Goal: Task Accomplishment & Management: Manage account settings

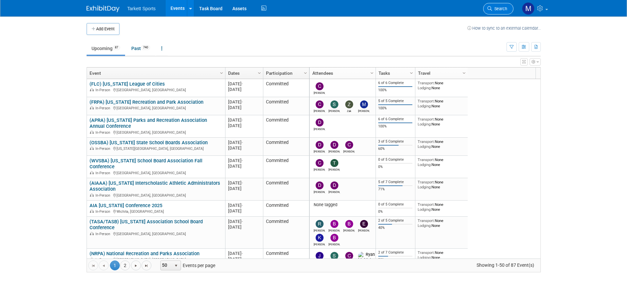
click at [496, 8] on span "Search" at bounding box center [499, 8] width 15 height 5
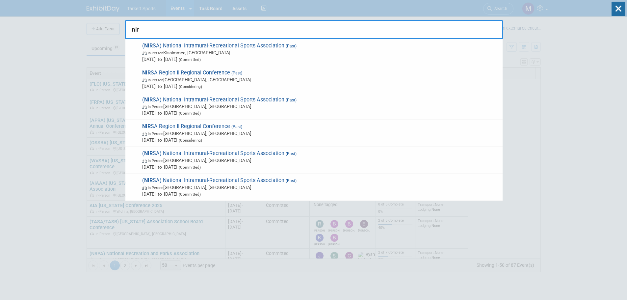
click at [387, 37] on input "nir" at bounding box center [314, 29] width 379 height 19
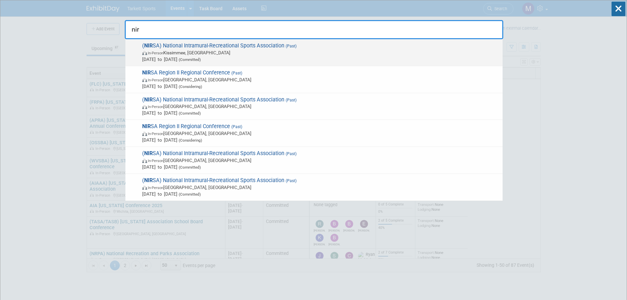
type input "nir"
click at [240, 52] on span "In-Person Kissimmee, FL" at bounding box center [320, 52] width 357 height 7
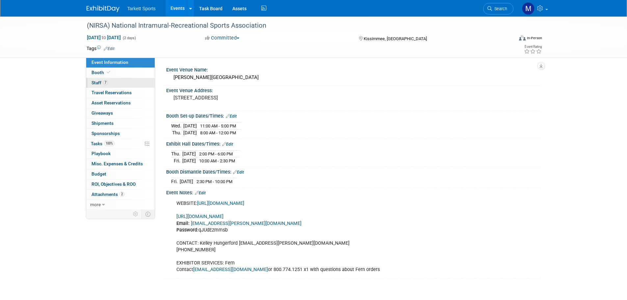
click at [98, 83] on span "Staff 7" at bounding box center [100, 82] width 16 height 5
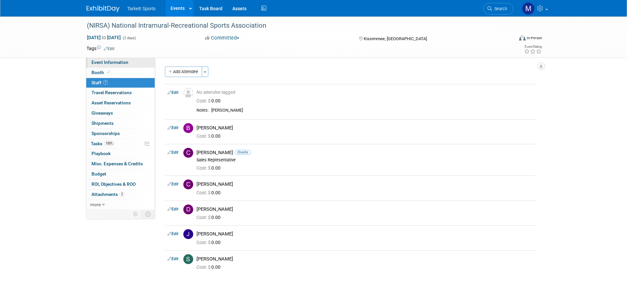
click at [104, 65] on span "Event Information" at bounding box center [110, 62] width 37 height 5
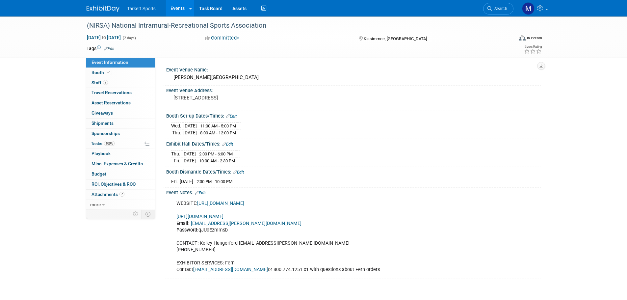
click at [180, 6] on link "Events" at bounding box center [178, 8] width 24 height 16
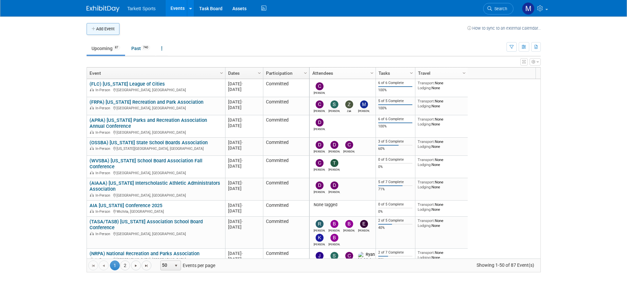
click at [102, 25] on button "Add Event" at bounding box center [103, 29] width 33 height 12
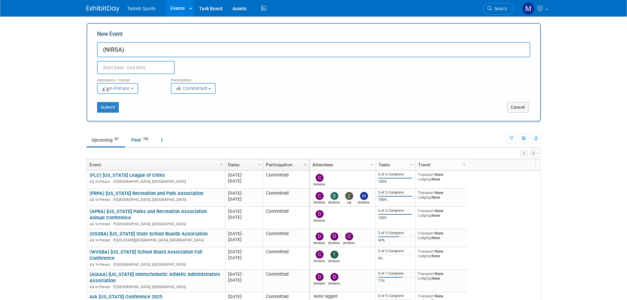
click at [184, 46] on input "(NIRSA)" at bounding box center [313, 49] width 433 height 15
paste input "2025 NIRSA Region II Conference Expo"
type input "(NIRSA) 2025 NIRSA Region II Conference Expo"
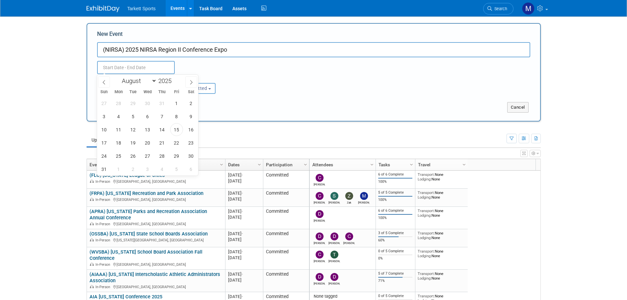
click at [138, 68] on input "text" at bounding box center [136, 67] width 78 height 13
drag, startPoint x: 151, startPoint y: 81, endPoint x: 151, endPoint y: 85, distance: 3.6
click at [151, 81] on select "January February March April May June July August September October November De…" at bounding box center [138, 81] width 38 height 8
select select "9"
click at [119, 77] on select "January February March April May June July August September October November De…" at bounding box center [138, 81] width 38 height 8
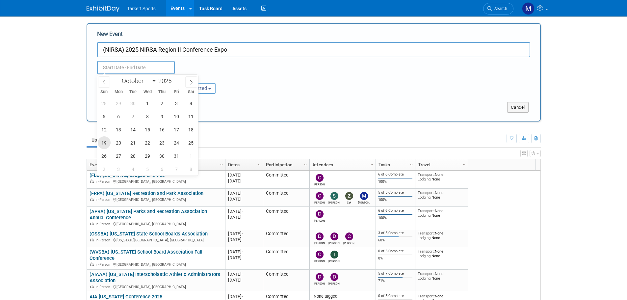
click at [106, 141] on span "19" at bounding box center [104, 142] width 13 height 13
click at [141, 144] on span "22" at bounding box center [147, 142] width 13 height 13
click at [119, 145] on span "20" at bounding box center [118, 142] width 13 height 13
click at [142, 146] on span "22" at bounding box center [147, 142] width 13 height 13
type input "Oct 20, 2025 to Oct 22, 2025"
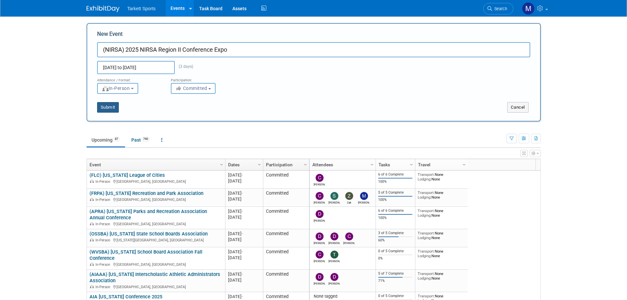
click at [114, 106] on button "Submit" at bounding box center [108, 107] width 22 height 11
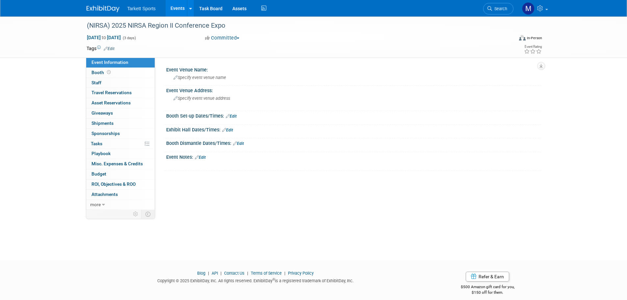
click at [202, 159] on link "Edit" at bounding box center [200, 157] width 11 height 5
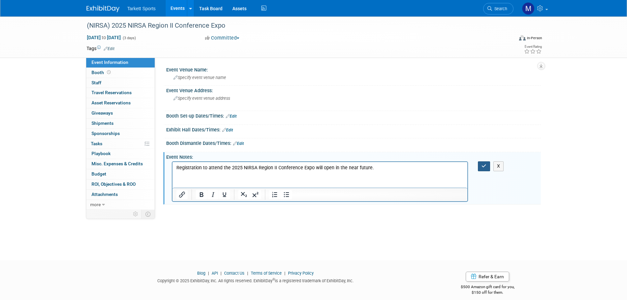
click at [479, 164] on button "button" at bounding box center [484, 166] width 12 height 10
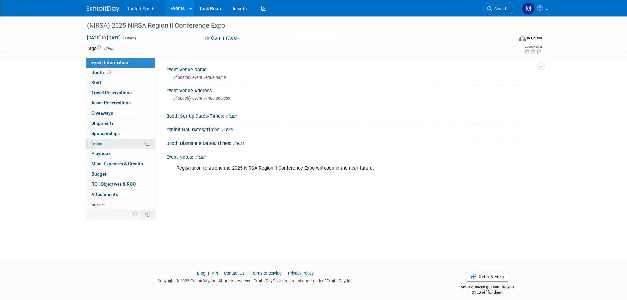
click at [120, 141] on link "0% Tasks 0%" at bounding box center [120, 144] width 68 height 10
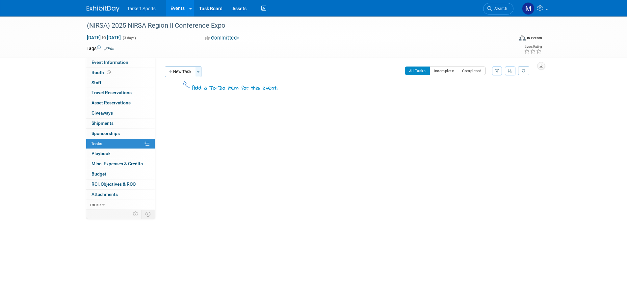
click at [199, 73] on button "Toggle Dropdown" at bounding box center [198, 72] width 7 height 11
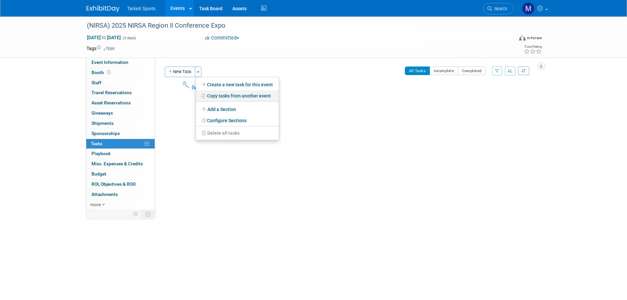
click at [214, 100] on link "Copy tasks from another event" at bounding box center [237, 95] width 83 height 11
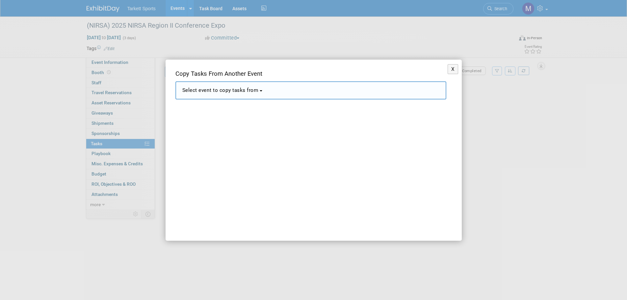
click at [222, 90] on span "Select event to copy tasks from" at bounding box center [220, 90] width 76 height 6
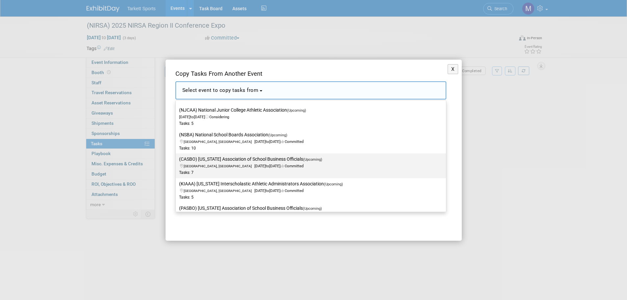
scroll to position [132, 0]
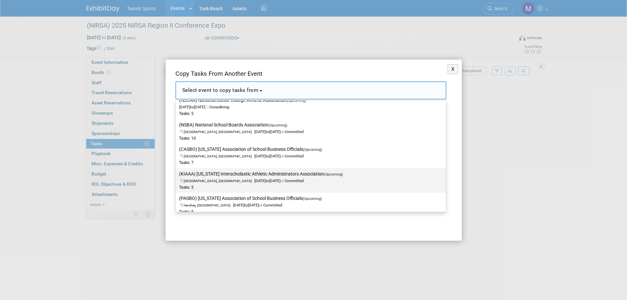
click at [216, 178] on label "(KIAAA) Kansas Interscholastic Athletic Administrators Association (Upcoming) M…" at bounding box center [309, 181] width 260 height 22
click at [177, 176] on input "(KIAAA) Kansas Interscholastic Athletic Administrators Association (Upcoming) M…" at bounding box center [175, 174] width 4 height 4
select select "11141375"
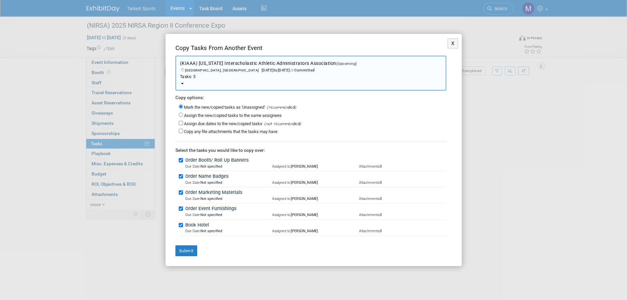
click at [207, 115] on label "Assign the new/copied tasks to the same assignees" at bounding box center [233, 115] width 98 height 5
click at [183, 115] on input "Assign the new/copied tasks to the same assignees" at bounding box center [181, 115] width 4 height 4
radio input "true"
click at [187, 252] on button "Submit" at bounding box center [186, 250] width 22 height 11
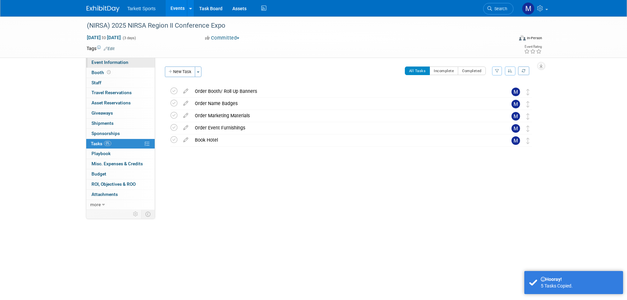
click at [113, 66] on link "Event Information" at bounding box center [120, 63] width 68 height 10
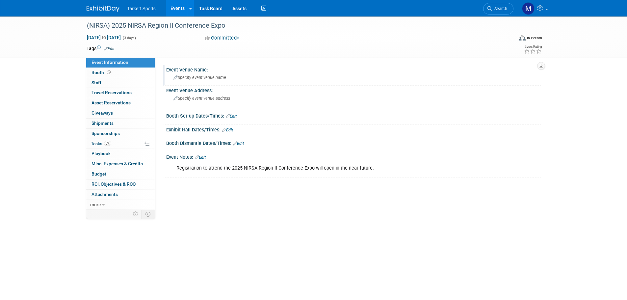
click at [207, 76] on span "Specify event venue name" at bounding box center [200, 77] width 53 height 5
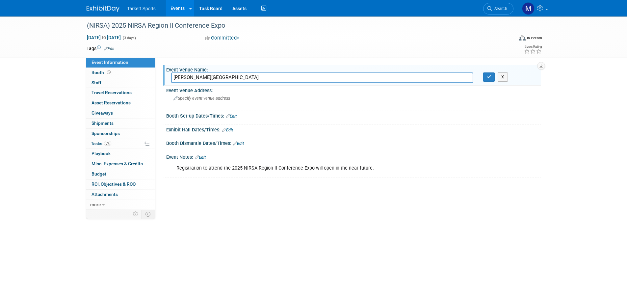
type input "Hilton Charlotte University Place"
click at [230, 99] on div "Specify event venue address" at bounding box center [244, 100] width 146 height 15
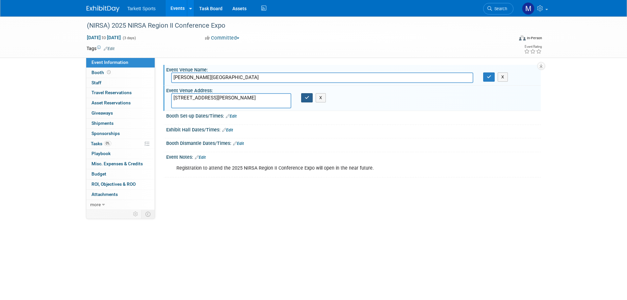
type textarea "8629 J M Keynes Dr., Charlotte, NC 28262"
click at [303, 98] on button "button" at bounding box center [307, 97] width 12 height 9
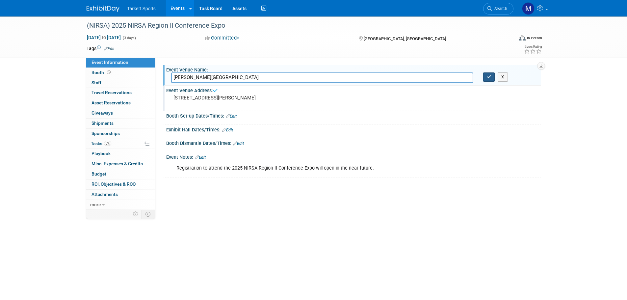
click at [486, 78] on button "button" at bounding box center [489, 76] width 12 height 9
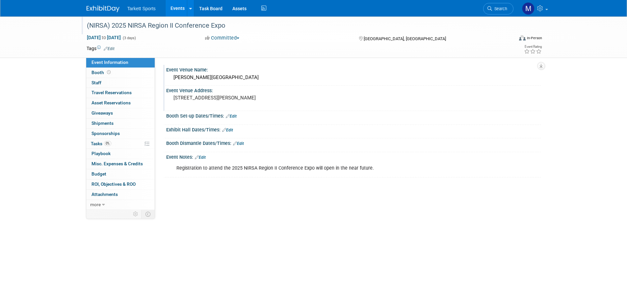
click at [207, 25] on div "(NIRSA) 2025 NIRSA Region II Conference Expo" at bounding box center [294, 26] width 419 height 12
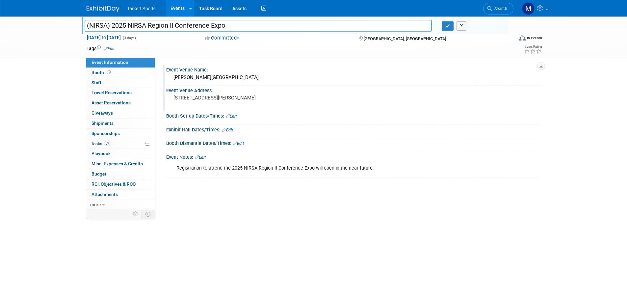
drag, startPoint x: 232, startPoint y: 25, endPoint x: 4, endPoint y: 19, distance: 228.6
click at [4, 19] on div "(NIRSA) 2025 NIRSA Region II Conference Expo (NIRSA) 2025 NIRSA Region II Confe…" at bounding box center [313, 36] width 627 height 41
drag, startPoint x: 109, startPoint y: 83, endPoint x: 113, endPoint y: 85, distance: 4.7
click at [109, 83] on link "0 Staff 0" at bounding box center [120, 83] width 68 height 10
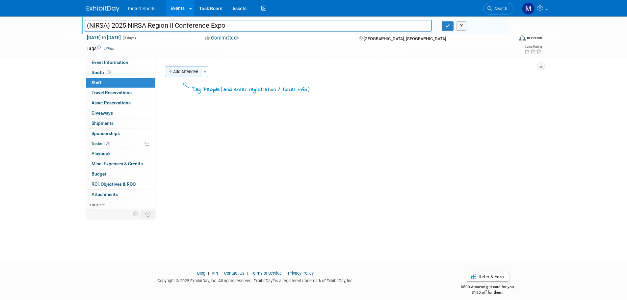
click at [198, 71] on button "Add Attendee" at bounding box center [183, 72] width 37 height 11
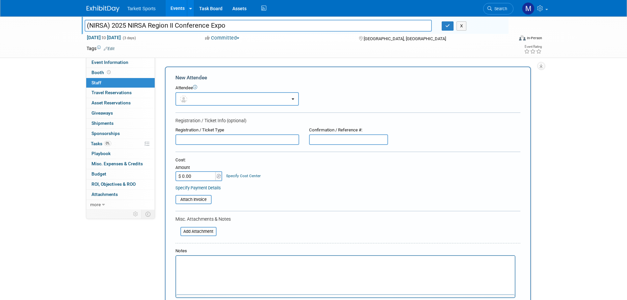
scroll to position [0, 0]
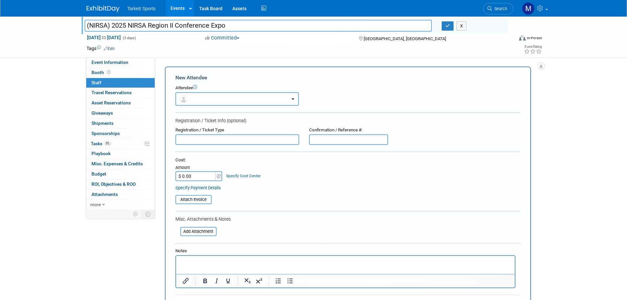
click at [206, 97] on button "button" at bounding box center [236, 98] width 123 height 13
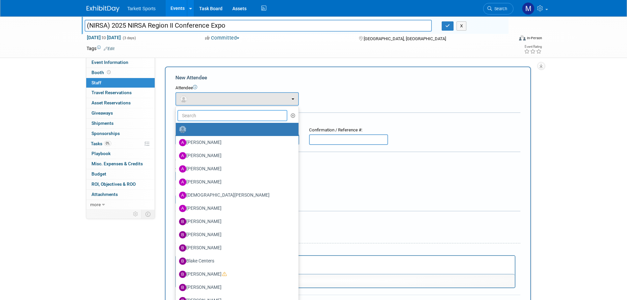
click at [207, 117] on input "text" at bounding box center [232, 115] width 110 height 11
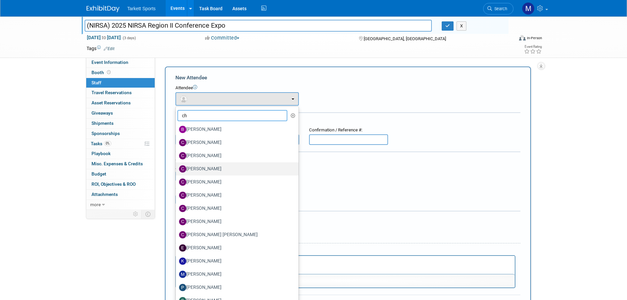
type input "ch"
click at [208, 169] on label "[PERSON_NAME]" at bounding box center [235, 169] width 113 height 11
click at [177, 169] on input "[PERSON_NAME]" at bounding box center [175, 168] width 4 height 4
radio input "true"
select select "328be6b7-bf1b-4c01-bc77-9810ccf19c0f"
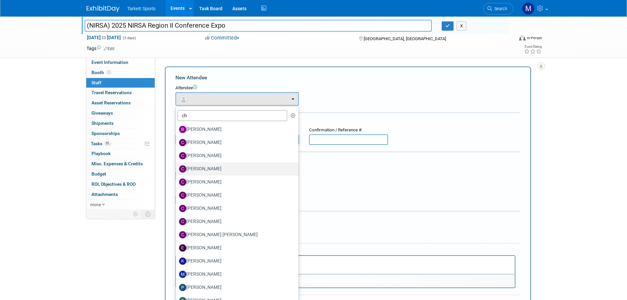
type input "ch"
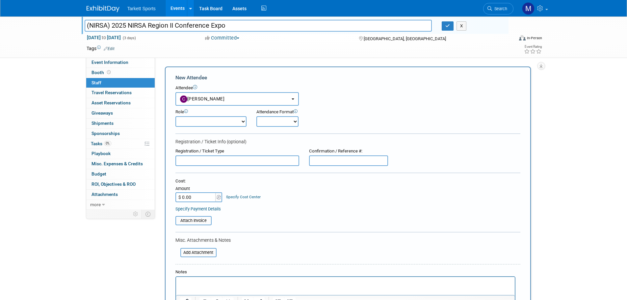
click at [208, 168] on form "New Attendee Attendee <img src="https://www.exhibitday.com/Images/Unassigned-Us…" at bounding box center [347, 205] width 345 height 263
click at [238, 102] on button "[PERSON_NAME]" at bounding box center [236, 98] width 123 height 13
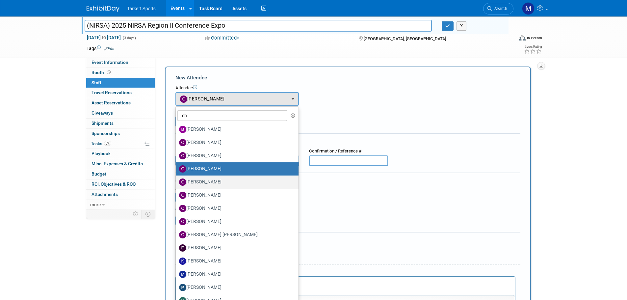
click at [205, 180] on label "[PERSON_NAME]" at bounding box center [235, 182] width 113 height 11
click at [177, 180] on input "[PERSON_NAME]" at bounding box center [175, 181] width 4 height 4
select select "9fbfed65-c3b5-410f-a769-e6f46d33c821"
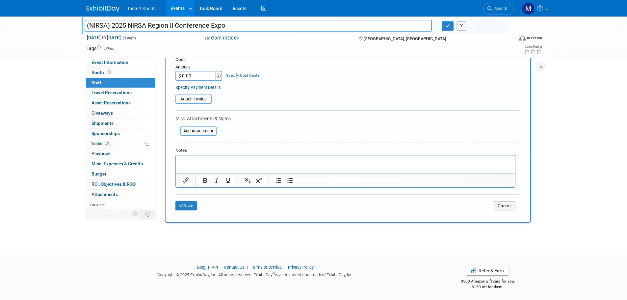
scroll to position [123, 0]
click at [196, 205] on button "Save" at bounding box center [186, 204] width 22 height 9
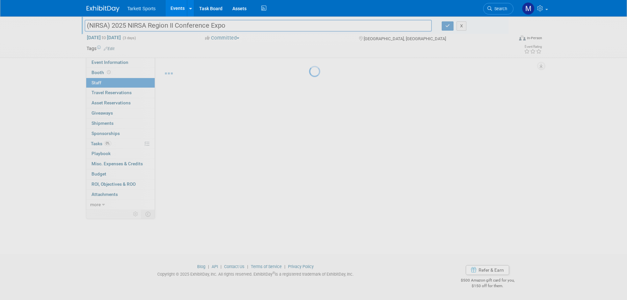
scroll to position [7, 0]
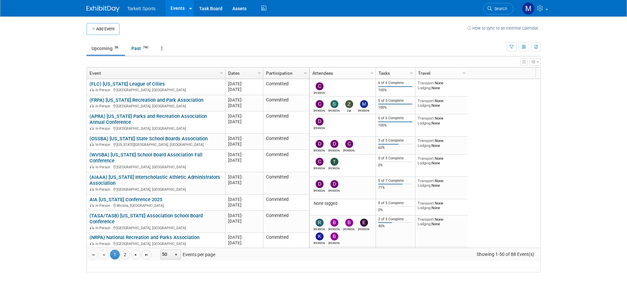
click at [493, 7] on span "Search" at bounding box center [499, 8] width 15 height 5
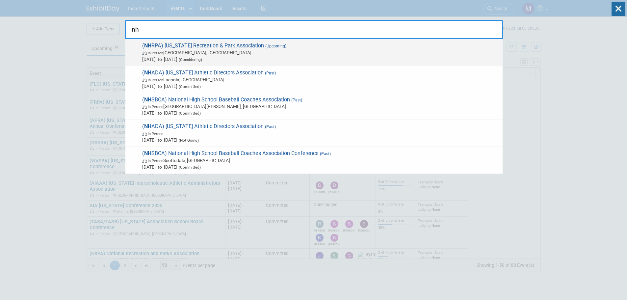
type input "nh"
click at [229, 53] on span "In-Person Concord, NH" at bounding box center [320, 52] width 357 height 7
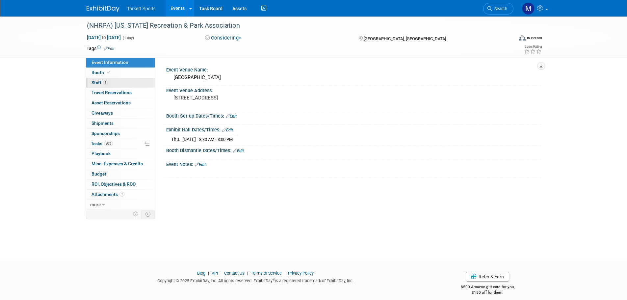
click at [106, 85] on span "Staff 1" at bounding box center [100, 82] width 16 height 5
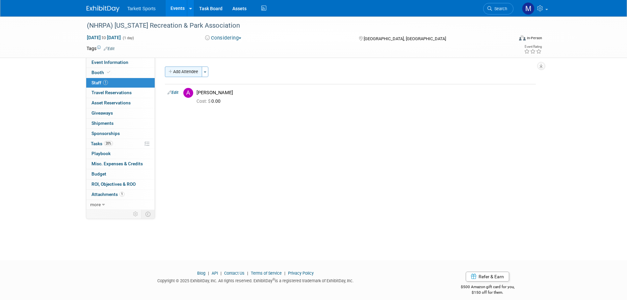
click at [176, 68] on button "Add Attendee" at bounding box center [183, 72] width 37 height 11
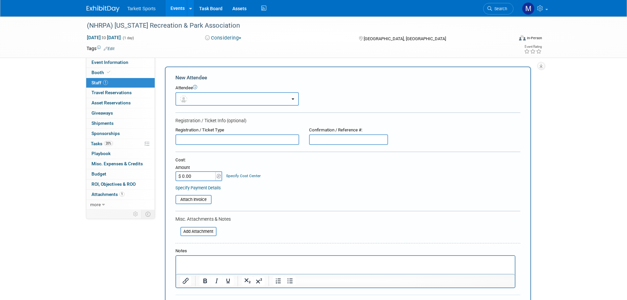
click at [202, 102] on button "button" at bounding box center [236, 98] width 123 height 13
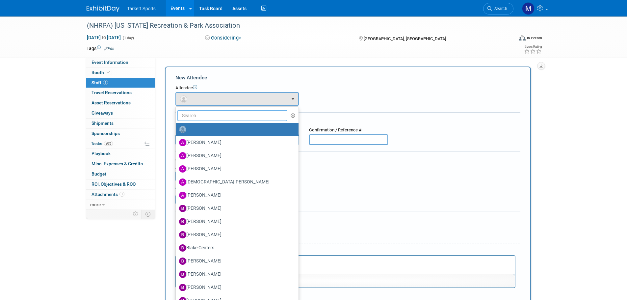
click at [205, 114] on input "text" at bounding box center [232, 115] width 110 height 11
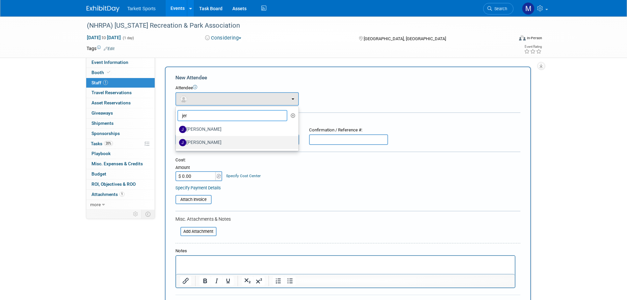
type input "jer"
click at [206, 136] on link "[PERSON_NAME]" at bounding box center [237, 142] width 123 height 13
click at [206, 142] on label "[PERSON_NAME]" at bounding box center [235, 142] width 113 height 11
click at [177, 142] on input "[PERSON_NAME]" at bounding box center [175, 142] width 4 height 4
select select "e18c6096-8945-4031-b561-03c90528cba8"
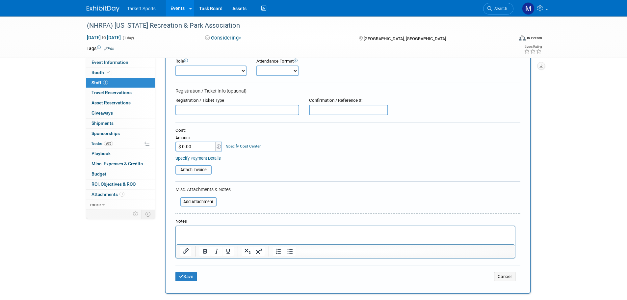
scroll to position [154, 0]
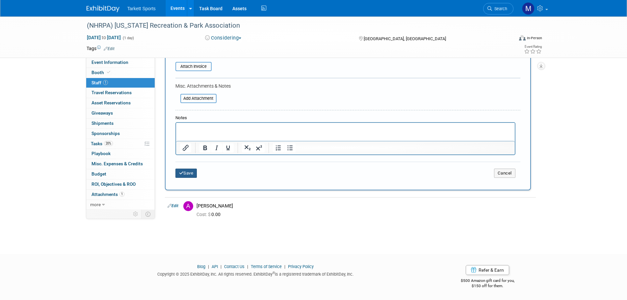
click at [188, 173] on button "Save" at bounding box center [186, 173] width 22 height 9
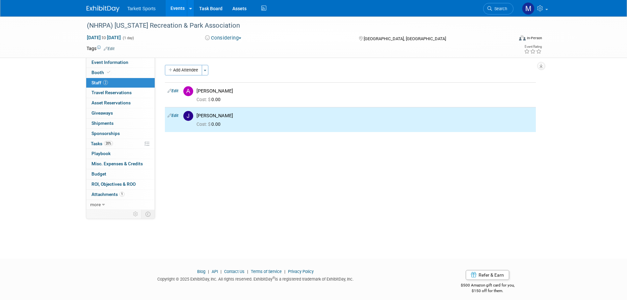
scroll to position [0, 0]
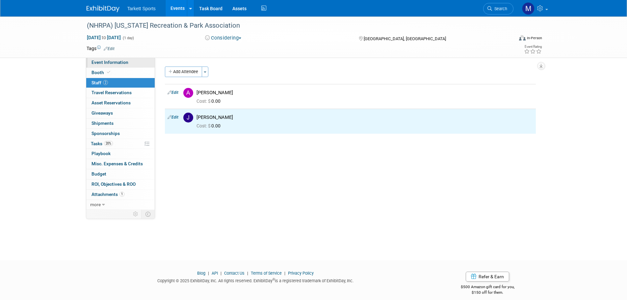
click at [121, 59] on link "Event Information" at bounding box center [120, 63] width 68 height 10
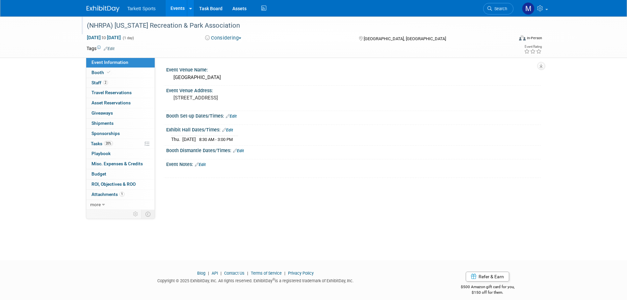
click at [173, 26] on div "(NHRPA) [US_STATE] Recreation & Park Association" at bounding box center [294, 26] width 419 height 12
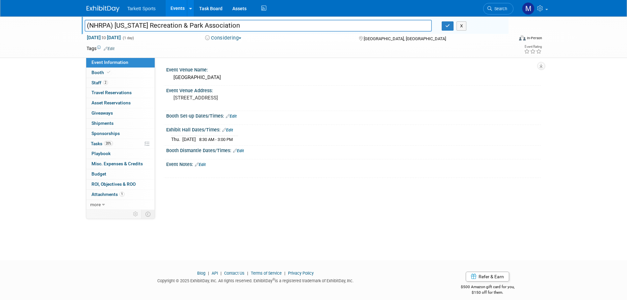
drag, startPoint x: 181, startPoint y: 20, endPoint x: 26, endPoint y: 21, distance: 155.4
click at [23, 19] on div "(NHRPA) New Hampshire Recreation & Park Association (NHRPA) New Hampshire Recre…" at bounding box center [313, 36] width 627 height 41
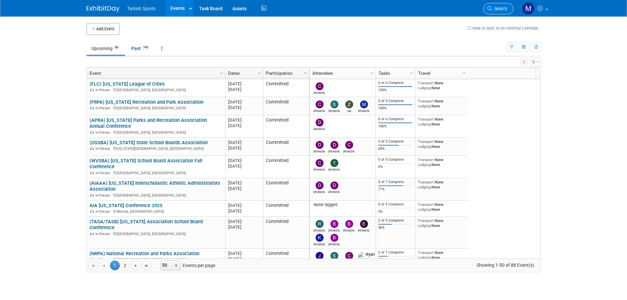
click at [498, 10] on span "Search" at bounding box center [499, 8] width 15 height 5
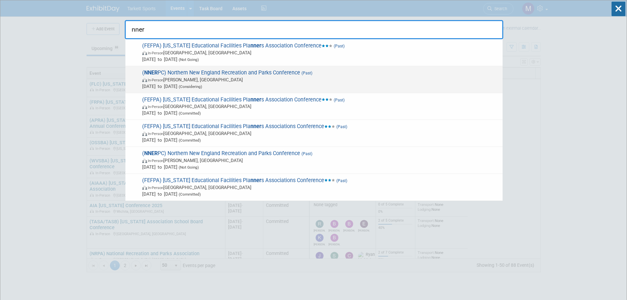
type input "nner"
click at [162, 76] on span "( NNER PC) Northern New England Recreation and Parks Conference (Past) In-Perso…" at bounding box center [319, 79] width 359 height 20
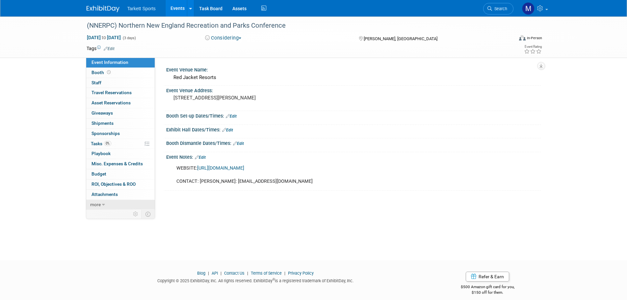
click at [107, 202] on link "more" at bounding box center [120, 205] width 68 height 10
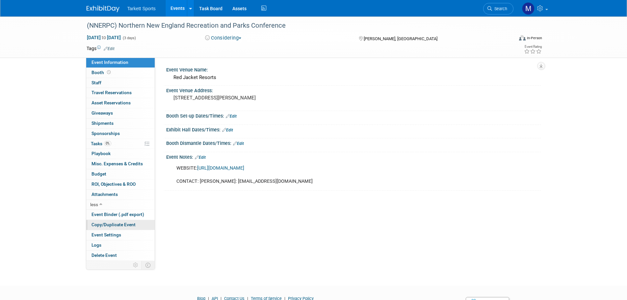
click at [107, 225] on span "Copy/Duplicate Event" at bounding box center [114, 224] width 44 height 5
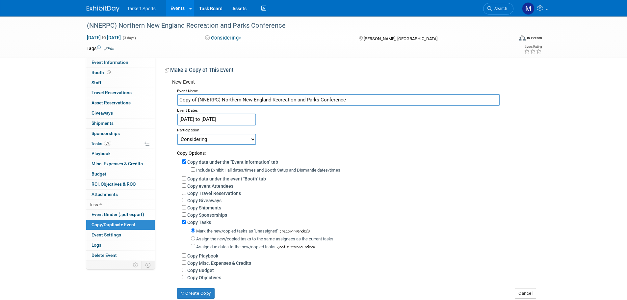
drag, startPoint x: 197, startPoint y: 99, endPoint x: 156, endPoint y: 92, distance: 41.5
click at [156, 92] on div "Event Venue Name: [GEOGRAPHIC_DATA] Event Venue Address: [STREET_ADDRESS][PERSO…" at bounding box center [348, 178] width 386 height 241
type input "(NNERPC) Northern New England Recreation and Parks Conference"
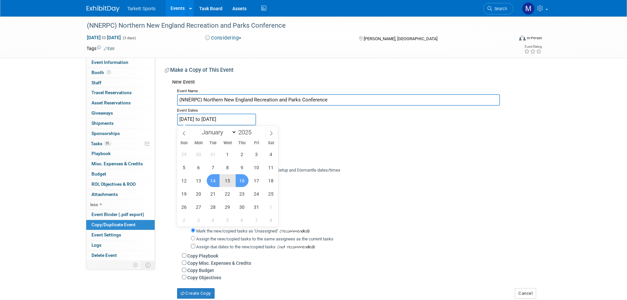
click at [207, 114] on input "[DATE] to [DATE]" at bounding box center [216, 120] width 79 height 12
click at [255, 130] on span at bounding box center [254, 130] width 5 height 4
type input "2026"
click at [195, 180] on span "12" at bounding box center [198, 180] width 13 height 13
click at [245, 180] on span "15" at bounding box center [242, 180] width 13 height 13
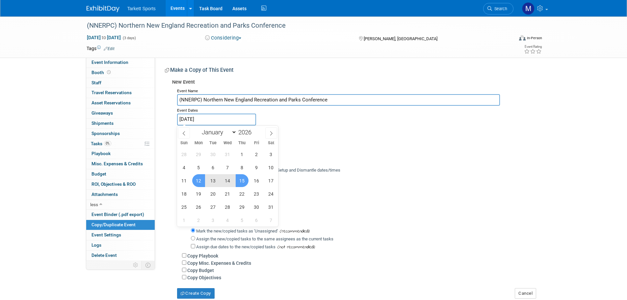
type input "[DATE] to [DATE]"
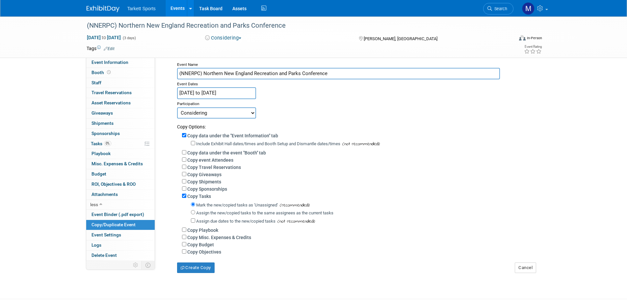
scroll to position [66, 0]
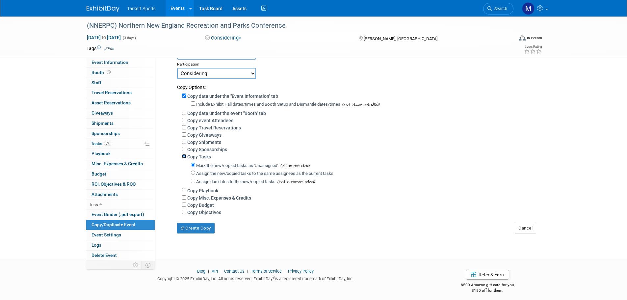
click at [184, 158] on input "Copy Tasks" at bounding box center [184, 156] width 4 height 4
checkbox input "false"
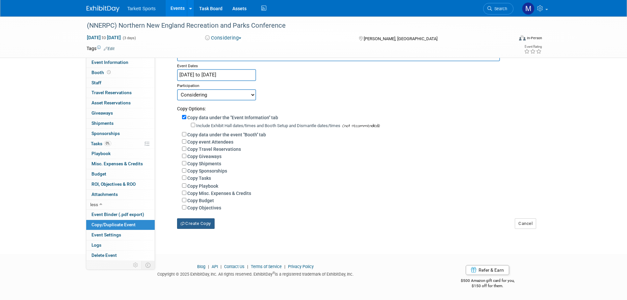
click at [198, 223] on button "Create Copy" at bounding box center [196, 223] width 38 height 11
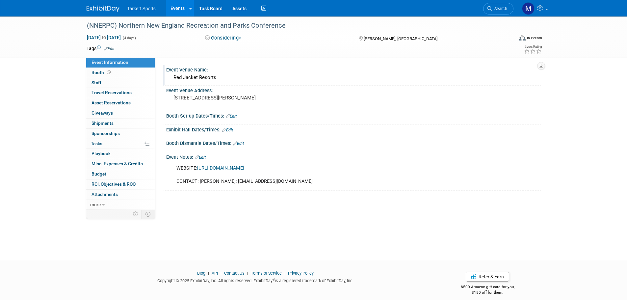
click at [198, 79] on div "Red Jacket Resorts" at bounding box center [353, 77] width 365 height 10
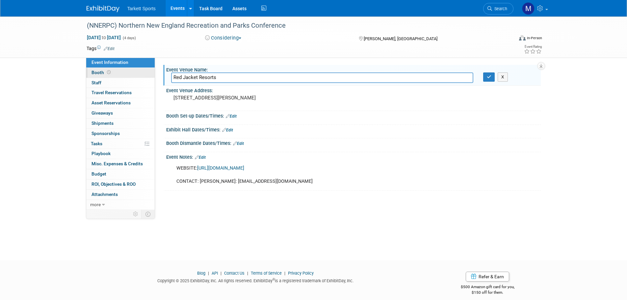
drag, startPoint x: 216, startPoint y: 78, endPoint x: 120, endPoint y: 70, distance: 96.2
click at [120, 70] on div "Event Information Event Info Booth Booth 0 Staff 0 Staff 0 Travel Reservations …" at bounding box center [314, 112] width 464 height 193
type input "Attitash [GEOGRAPHIC_DATA]"
click at [486, 78] on button "button" at bounding box center [489, 76] width 12 height 9
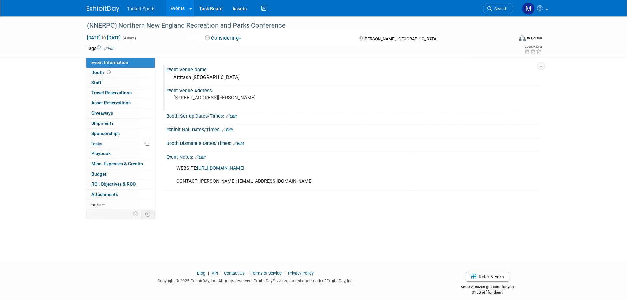
click at [200, 98] on pre "[STREET_ADDRESS][PERSON_NAME]" at bounding box center [245, 98] width 142 height 6
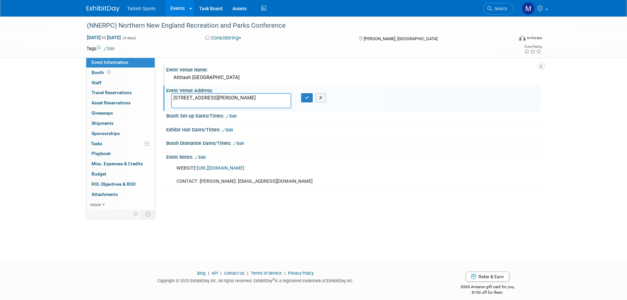
click at [200, 98] on textarea "[STREET_ADDRESS][PERSON_NAME]" at bounding box center [231, 100] width 120 height 15
type textarea "[STREET_ADDRESS][PERSON_NAME]"
click at [306, 97] on icon "button" at bounding box center [307, 97] width 5 height 4
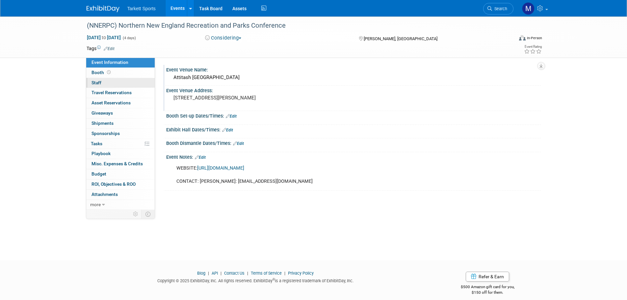
click at [123, 81] on link "0 Staff 0" at bounding box center [120, 83] width 68 height 10
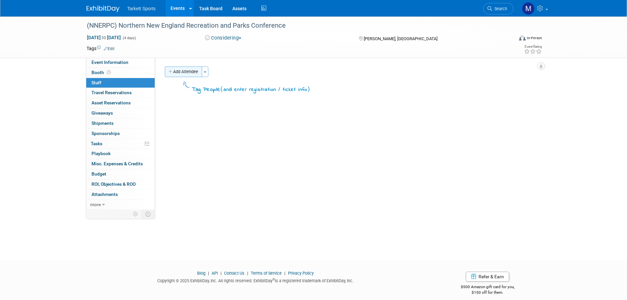
click at [186, 71] on button "Add Attendee" at bounding box center [183, 72] width 37 height 11
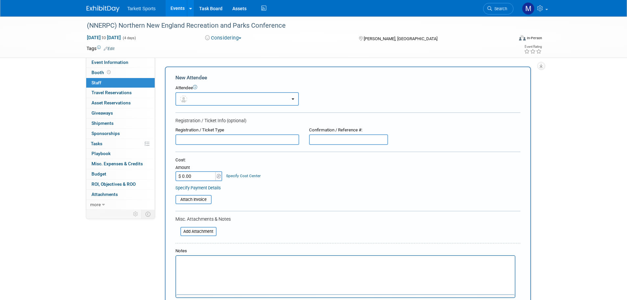
click at [213, 93] on button "button" at bounding box center [236, 98] width 123 height 13
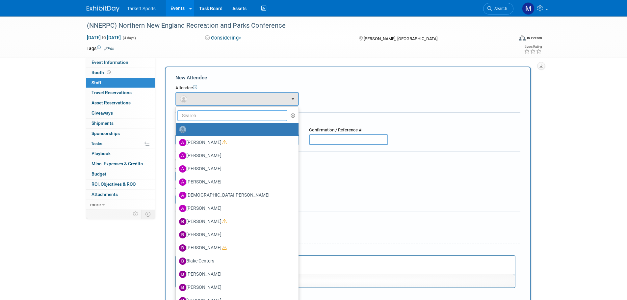
click at [212, 113] on input "text" at bounding box center [232, 115] width 110 height 11
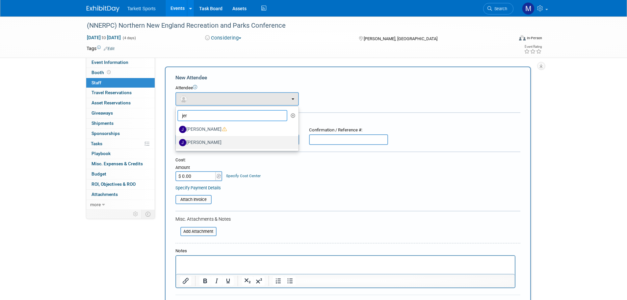
type input "jer"
click at [205, 142] on label "[PERSON_NAME]" at bounding box center [235, 142] width 113 height 11
click at [177, 142] on input "[PERSON_NAME]" at bounding box center [175, 142] width 4 height 4
select select "e18c6096-8945-4031-b561-03c90528cba8"
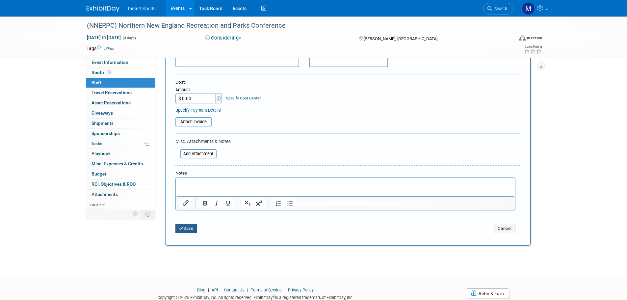
click at [186, 227] on button "Save" at bounding box center [186, 228] width 22 height 9
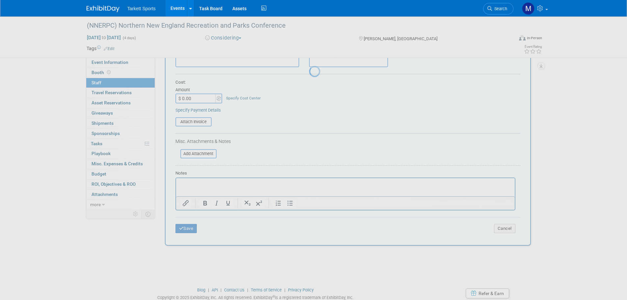
scroll to position [7, 0]
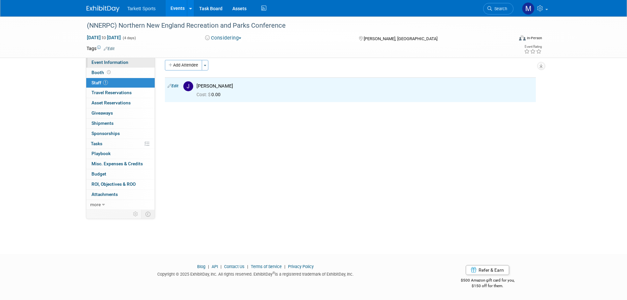
click at [132, 64] on link "Event Information" at bounding box center [120, 63] width 68 height 10
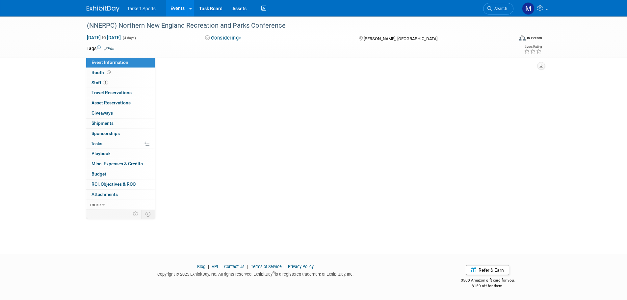
scroll to position [0, 0]
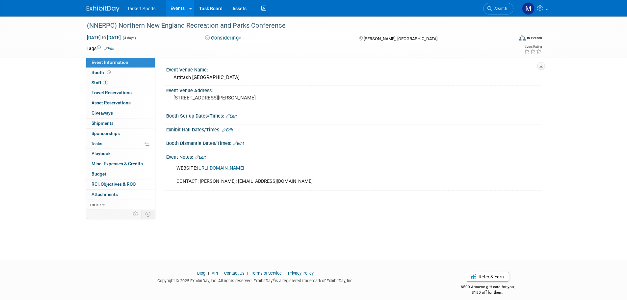
click at [233, 118] on link "Edit" at bounding box center [231, 116] width 11 height 5
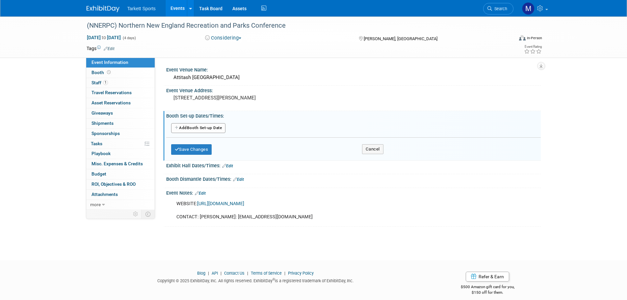
click at [219, 125] on button "Add Another Booth Set-up Date" at bounding box center [198, 128] width 55 height 10
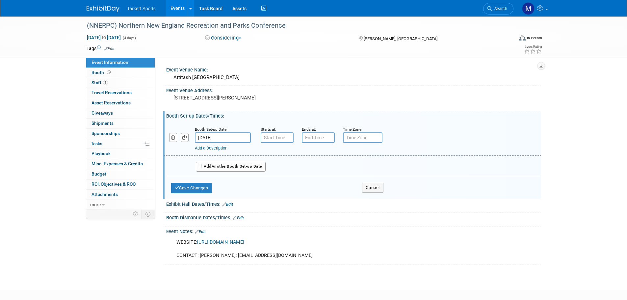
click at [224, 137] on input "[DATE]" at bounding box center [223, 137] width 56 height 11
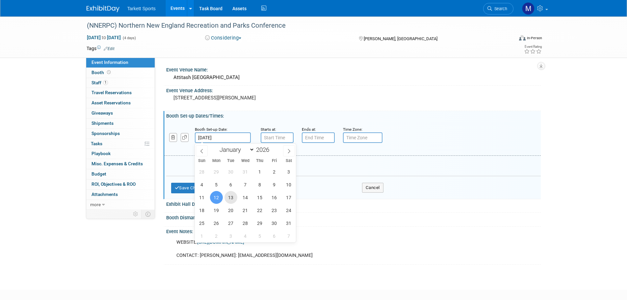
click at [230, 195] on span "13" at bounding box center [231, 197] width 13 height 13
type input "[DATE]"
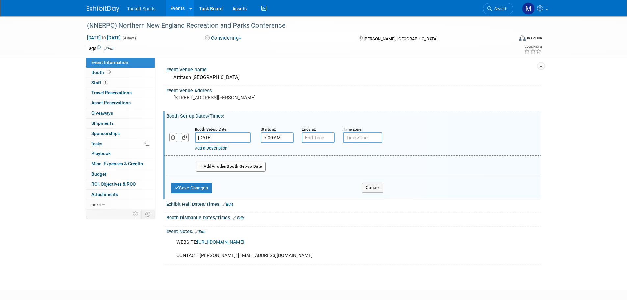
click at [271, 139] on input "7:00 AM" at bounding box center [277, 137] width 33 height 11
click at [280, 172] on span "07" at bounding box center [276, 168] width 13 height 12
click at [281, 156] on td "12" at bounding box center [272, 154] width 21 height 18
click at [335, 174] on td at bounding box center [334, 182] width 26 height 17
click at [331, 168] on button "AM" at bounding box center [334, 167] width 12 height 11
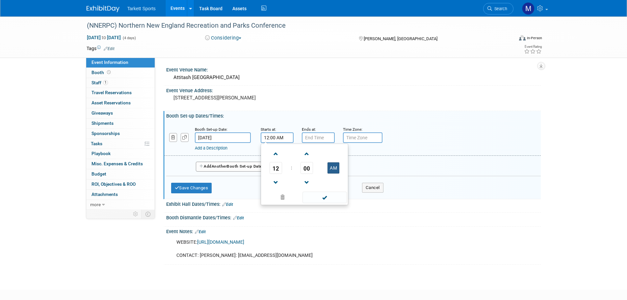
type input "12:00 PM"
click at [322, 194] on span at bounding box center [325, 198] width 44 height 12
click at [315, 142] on input "7:00 PM" at bounding box center [318, 137] width 33 height 11
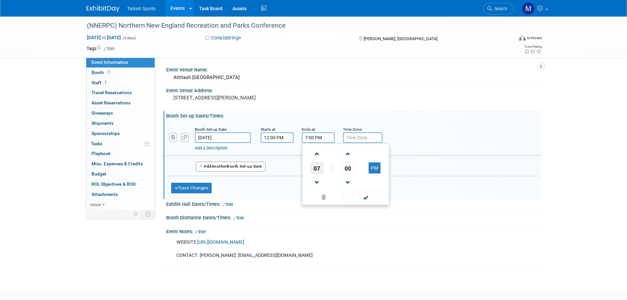
click at [314, 165] on span "07" at bounding box center [317, 168] width 13 height 12
click at [358, 160] on td "02" at bounding box center [356, 154] width 21 height 18
type input "2:00 PM"
click at [365, 196] on span at bounding box center [366, 198] width 44 height 12
click at [186, 190] on button "Save Changes" at bounding box center [191, 188] width 41 height 11
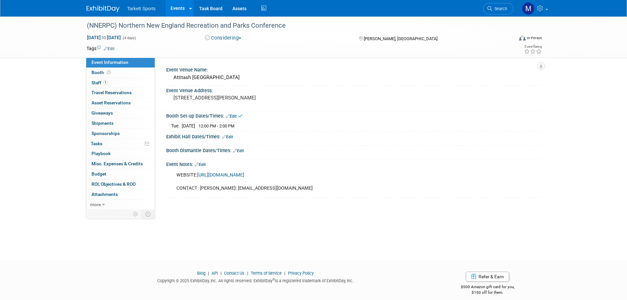
click at [229, 139] on link "Edit" at bounding box center [227, 137] width 11 height 5
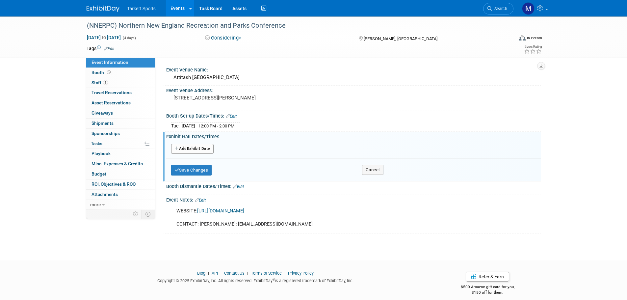
click at [210, 149] on button "Add Another Exhibit Date" at bounding box center [192, 149] width 42 height 10
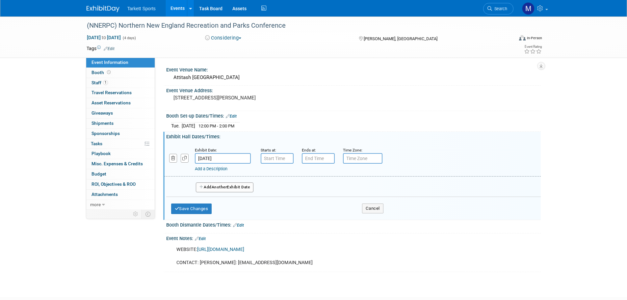
click at [238, 159] on input "[DATE]" at bounding box center [223, 158] width 56 height 11
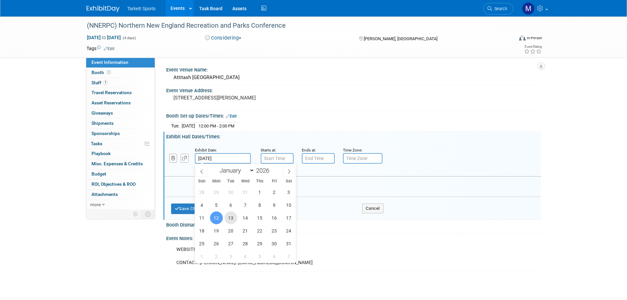
click at [230, 215] on span "13" at bounding box center [231, 217] width 13 height 13
type input "[DATE]"
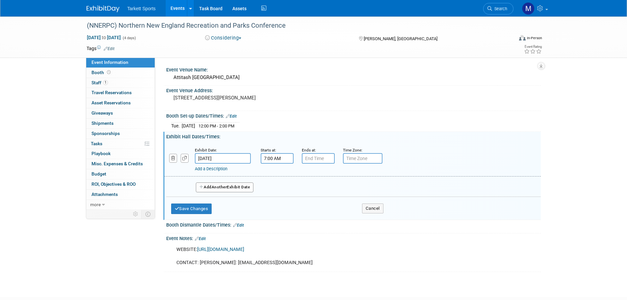
click at [276, 158] on input "7:00 AM" at bounding box center [277, 158] width 33 height 11
click at [274, 187] on span "07" at bounding box center [276, 189] width 13 height 12
click at [310, 177] on td "02" at bounding box center [315, 175] width 21 height 18
click at [307, 191] on span "00" at bounding box center [307, 189] width 13 height 12
click at [329, 180] on td "15" at bounding box center [336, 175] width 21 height 18
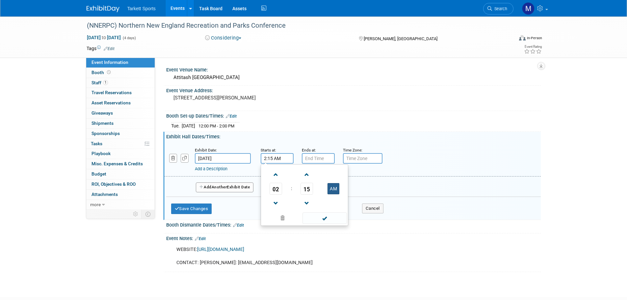
click at [334, 191] on button "AM" at bounding box center [334, 188] width 12 height 11
type input "2:15 PM"
click at [330, 213] on span at bounding box center [325, 218] width 44 height 12
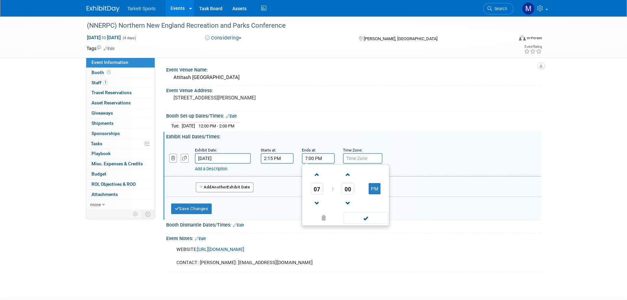
click at [317, 161] on input "7:00 PM" at bounding box center [318, 158] width 33 height 11
click at [309, 187] on td "07" at bounding box center [317, 189] width 27 height 12
click at [315, 188] on span "07" at bounding box center [317, 189] width 13 height 12
click at [369, 177] on td "03" at bounding box center [377, 175] width 21 height 18
click at [343, 190] on span "00" at bounding box center [348, 189] width 13 height 12
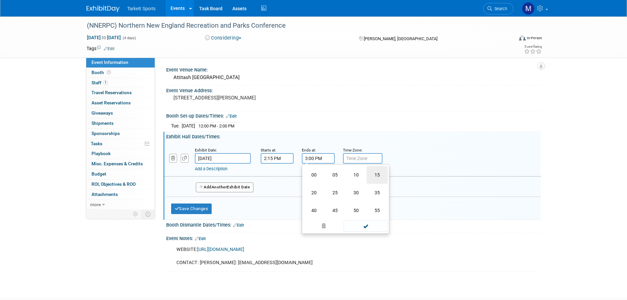
click at [371, 175] on td "15" at bounding box center [377, 175] width 21 height 18
type input "3:15 PM"
click at [361, 214] on span at bounding box center [366, 218] width 44 height 12
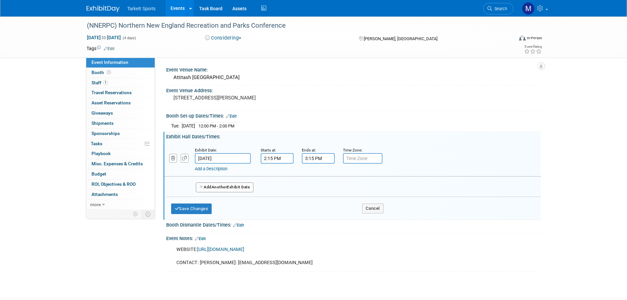
click at [226, 190] on button "Add Another Exhibit Date" at bounding box center [225, 187] width 58 height 10
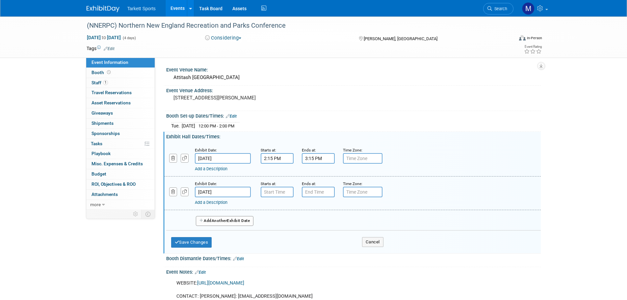
click at [240, 189] on input "[DATE]" at bounding box center [223, 192] width 56 height 11
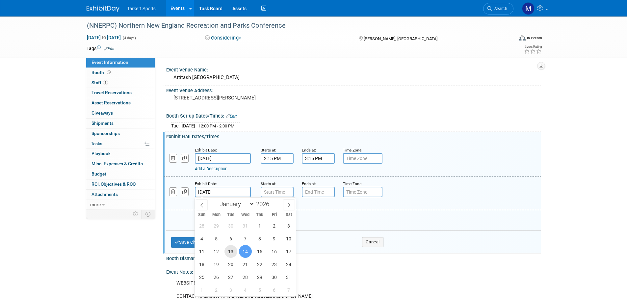
click at [234, 252] on span "13" at bounding box center [231, 251] width 13 height 13
type input "[DATE]"
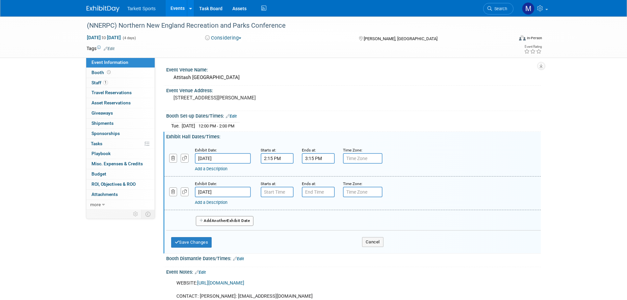
type input "7:00 AM"
click at [288, 189] on input "7:00 AM" at bounding box center [277, 192] width 33 height 11
click at [233, 196] on body "Tarkett Sports Events Add Event Bulk Upload Events Shareable Event Boards Recen…" at bounding box center [313, 150] width 627 height 300
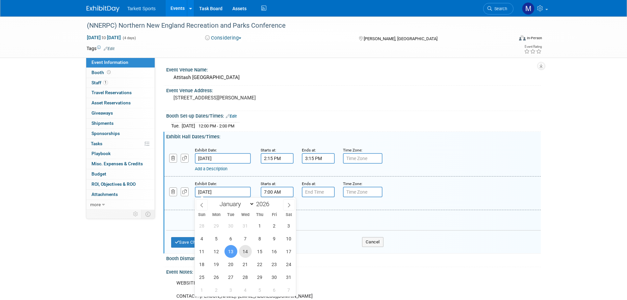
drag, startPoint x: 242, startPoint y: 252, endPoint x: 257, endPoint y: 217, distance: 37.9
click at [242, 251] on span "14" at bounding box center [245, 251] width 13 height 13
type input "[DATE]"
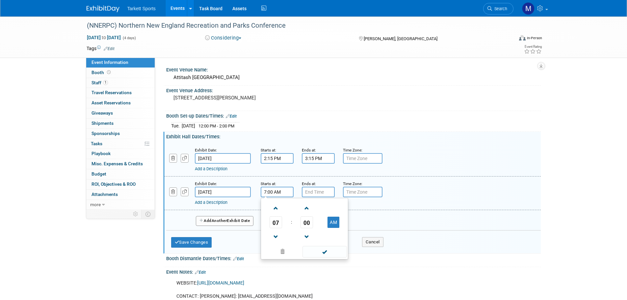
click at [267, 190] on input "7:00 AM" at bounding box center [277, 192] width 33 height 11
click at [278, 222] on span "07" at bounding box center [276, 222] width 13 height 12
click at [317, 239] on td "10" at bounding box center [315, 244] width 21 height 18
type input "10:00 AM"
drag, startPoint x: 325, startPoint y: 254, endPoint x: 324, endPoint y: 249, distance: 5.5
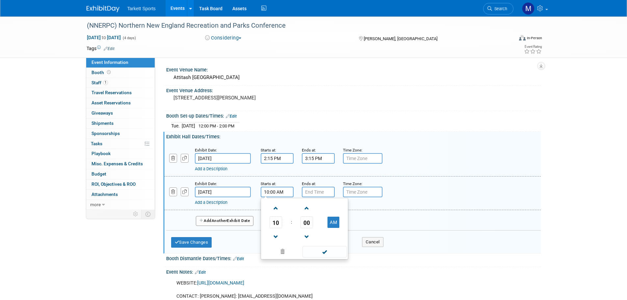
click at [325, 254] on span at bounding box center [325, 252] width 44 height 12
click at [317, 195] on input "7:00 PM" at bounding box center [318, 192] width 33 height 11
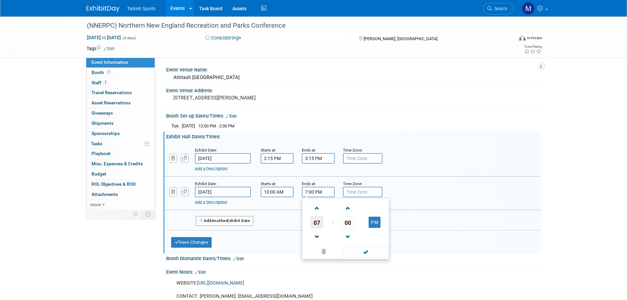
click at [311, 223] on span "07" at bounding box center [317, 222] width 13 height 12
click at [377, 247] on td "11" at bounding box center [377, 244] width 21 height 18
click at [348, 223] on span "00" at bounding box center [348, 222] width 13 height 12
click at [377, 211] on td "15" at bounding box center [377, 209] width 21 height 18
click at [368, 219] on td "PM" at bounding box center [375, 222] width 26 height 12
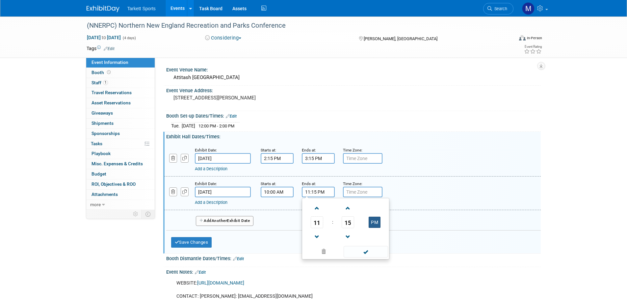
click at [372, 224] on button "PM" at bounding box center [375, 222] width 12 height 11
type input "11:15 AM"
click at [367, 249] on span at bounding box center [366, 252] width 44 height 12
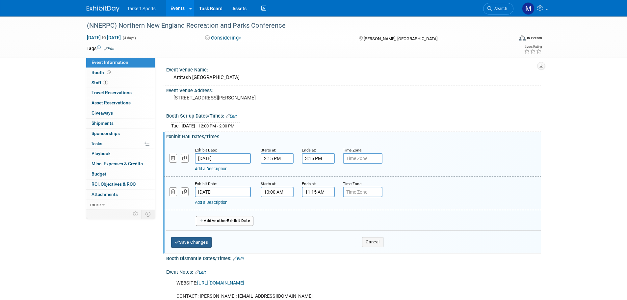
click at [206, 241] on button "Save Changes" at bounding box center [191, 242] width 41 height 11
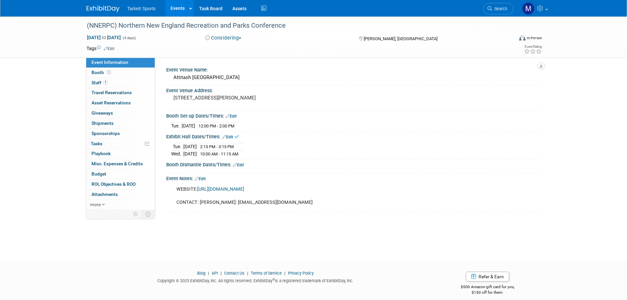
click at [241, 165] on link "Edit" at bounding box center [238, 165] width 11 height 5
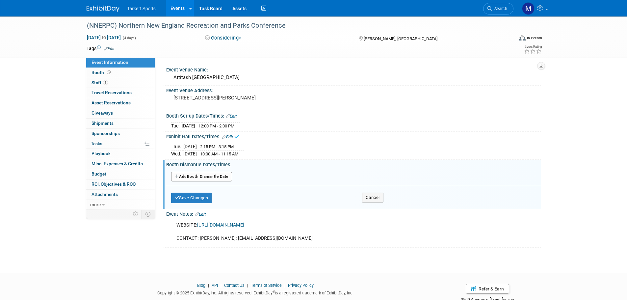
click at [212, 177] on button "Add Another Booth Dismantle Date" at bounding box center [201, 177] width 61 height 10
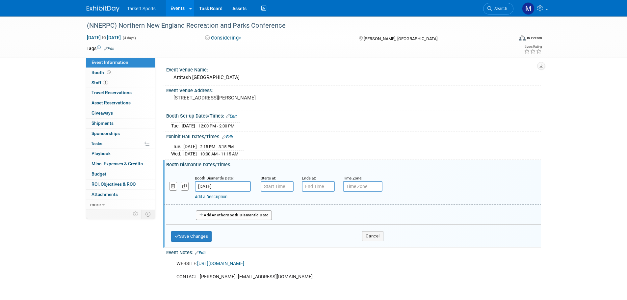
click at [233, 185] on input "[DATE]" at bounding box center [223, 186] width 56 height 11
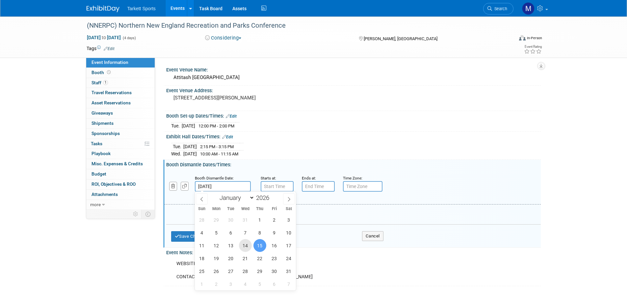
click at [250, 245] on span "14" at bounding box center [245, 245] width 13 height 13
type input "[DATE]"
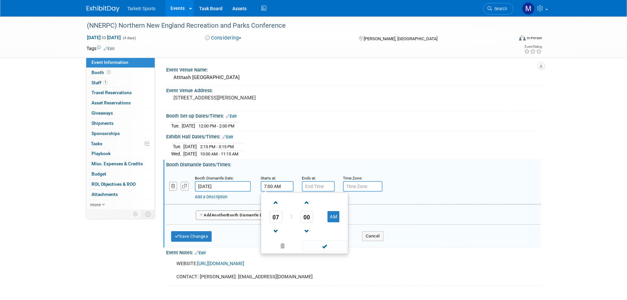
click at [274, 188] on input "7:00 AM" at bounding box center [277, 186] width 33 height 11
drag, startPoint x: 276, startPoint y: 209, endPoint x: 279, endPoint y: 215, distance: 6.2
click at [276, 210] on table "07 : 00 AM" at bounding box center [304, 216] width 84 height 45
click at [280, 217] on span "07" at bounding box center [276, 217] width 13 height 12
click at [276, 206] on td "12" at bounding box center [272, 203] width 21 height 18
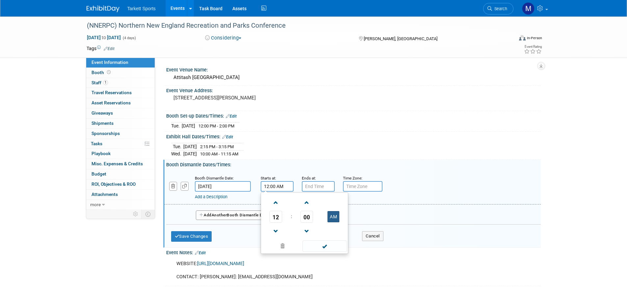
click at [330, 215] on button "AM" at bounding box center [334, 216] width 12 height 11
type input "12:00 PM"
click at [329, 246] on span at bounding box center [325, 246] width 44 height 12
click at [315, 189] on input "7:00 PM" at bounding box center [318, 186] width 33 height 11
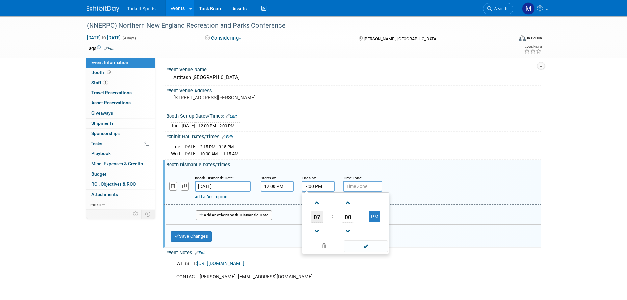
click at [317, 216] on span "07" at bounding box center [317, 217] width 13 height 12
click at [349, 203] on td "02" at bounding box center [356, 203] width 21 height 18
type input "2:00 PM"
click at [360, 247] on span at bounding box center [366, 246] width 44 height 12
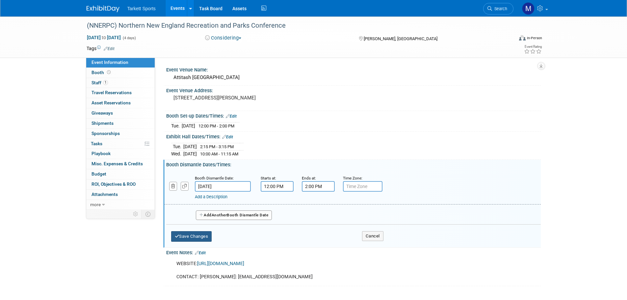
click at [211, 238] on button "Save Changes" at bounding box center [191, 236] width 41 height 11
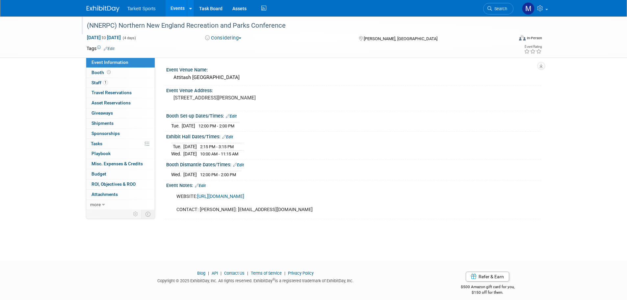
click at [184, 30] on div "(NNERPC) Northern New England Recreation and Parks Conference" at bounding box center [294, 26] width 419 height 12
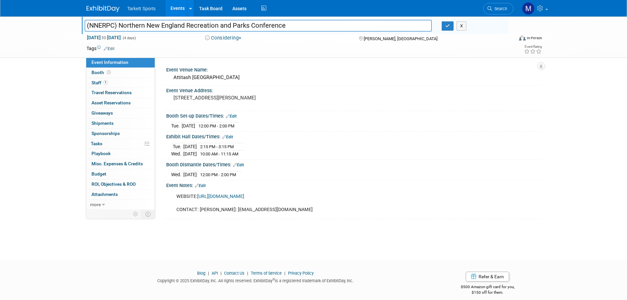
drag, startPoint x: 287, startPoint y: 26, endPoint x: 67, endPoint y: 22, distance: 220.3
click at [67, 22] on div "(NNERPC) Northern New England Recreation and Parks Conference (NNERPC) Northern…" at bounding box center [313, 36] width 627 height 41
drag, startPoint x: 352, startPoint y: 277, endPoint x: 341, endPoint y: 294, distance: 20.6
click at [204, 186] on link "Edit" at bounding box center [200, 185] width 11 height 5
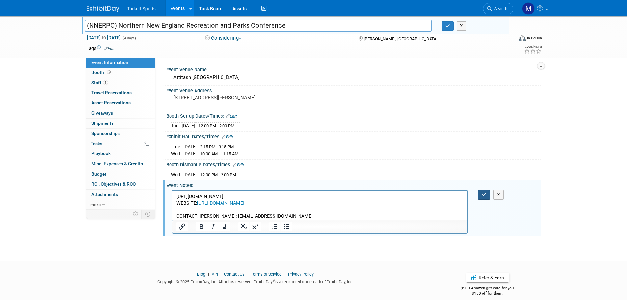
click at [481, 196] on button "button" at bounding box center [484, 195] width 12 height 10
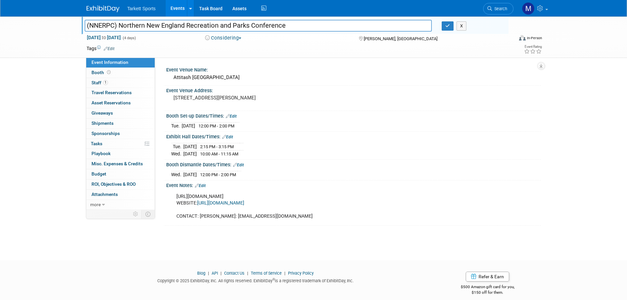
click at [392, 195] on div "[URL][DOMAIN_NAME] WEBSITE: [URL][DOMAIN_NAME] CONTACT: [PERSON_NAME]: [EMAIL_A…" at bounding box center [320, 206] width 297 height 33
click at [388, 196] on div "[URL][DOMAIN_NAME] WEBSITE: [URL][DOMAIN_NAME] CONTACT: [PERSON_NAME]: [EMAIL_A…" at bounding box center [320, 206] width 297 height 33
click at [206, 186] on link "Edit" at bounding box center [200, 185] width 11 height 5
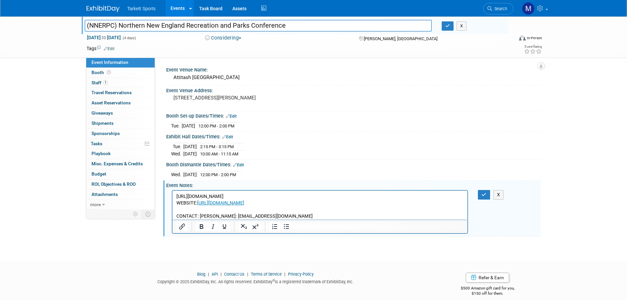
click at [397, 196] on p "[URL][DOMAIN_NAME] WEBSITE: [URL][DOMAIN_NAME] CONTACT: [PERSON_NAME]: [EMAIL_A…" at bounding box center [320, 206] width 288 height 26
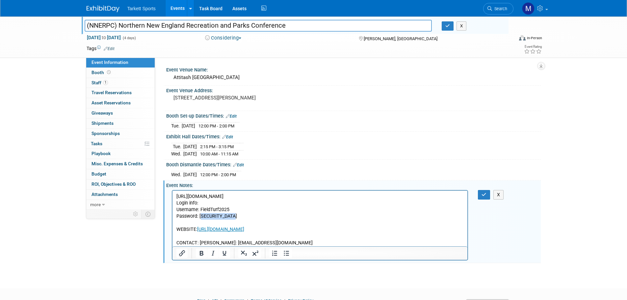
drag, startPoint x: 235, startPoint y: 214, endPoint x: 201, endPoint y: 213, distance: 34.6
click at [201, 213] on p "Password: [SECURITY_DATA]" at bounding box center [320, 216] width 288 height 7
click at [482, 195] on icon "button" at bounding box center [484, 194] width 5 height 5
